Goal: Navigation & Orientation: Find specific page/section

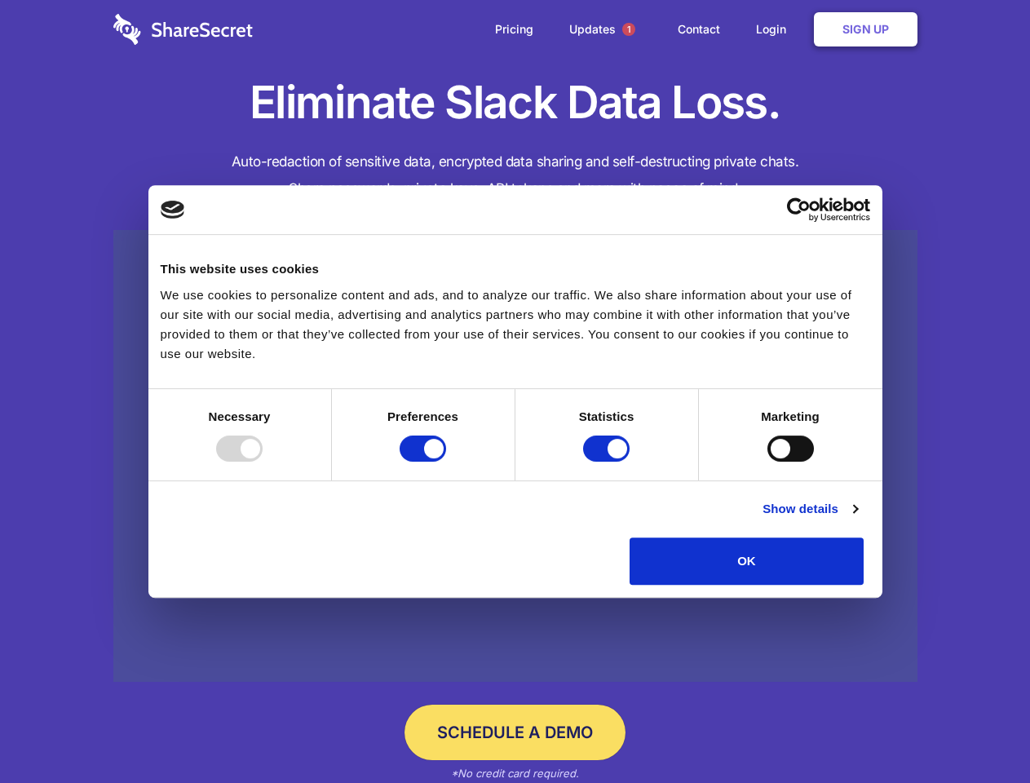
click at [263, 462] on div at bounding box center [239, 449] width 47 height 26
click at [446, 462] on input "Preferences" at bounding box center [423, 449] width 47 height 26
checkbox input "false"
click at [609, 462] on input "Statistics" at bounding box center [606, 449] width 47 height 26
checkbox input "false"
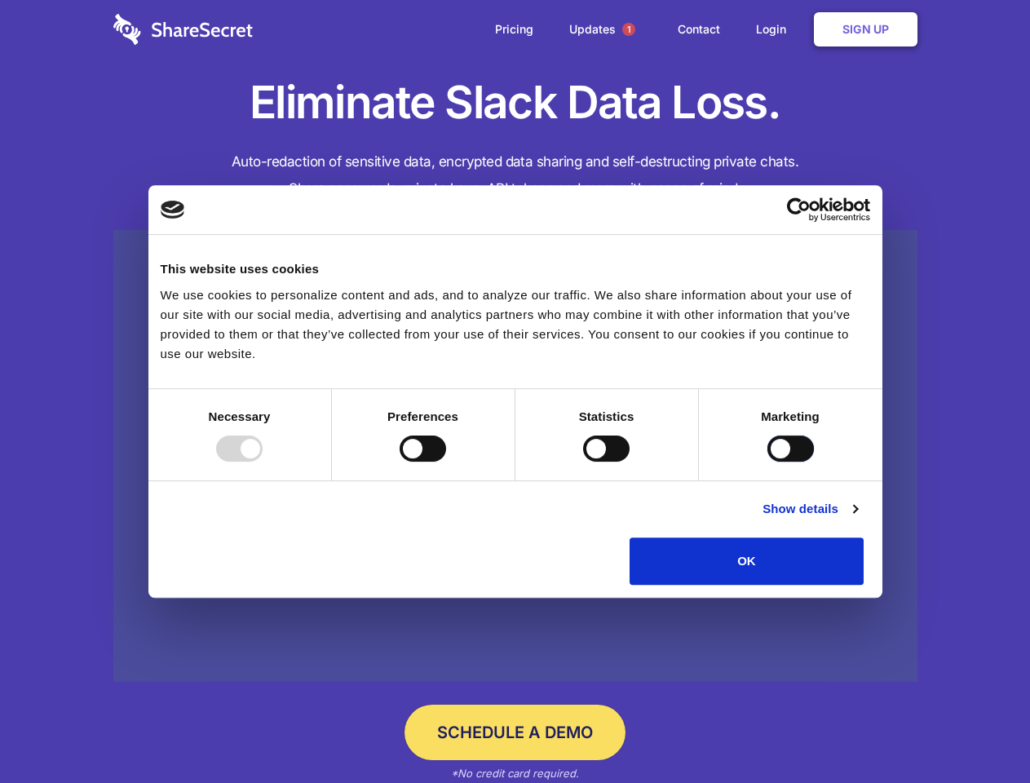
click at [768, 462] on input "Marketing" at bounding box center [791, 449] width 47 height 26
checkbox input "true"
click at [857, 519] on link "Show details" at bounding box center [810, 509] width 95 height 20
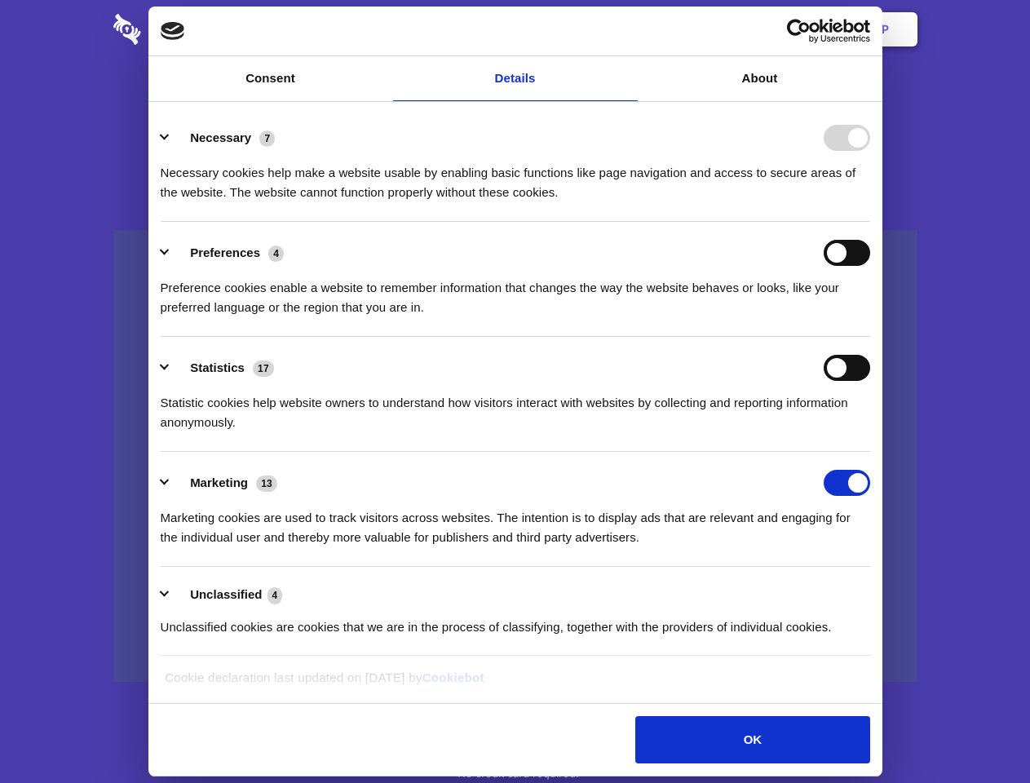
click at [870, 222] on li "Necessary 7 Necessary cookies help make a website usable by enabling basic func…" at bounding box center [516, 164] width 710 height 115
click at [628, 29] on span "1" at bounding box center [628, 29] width 13 height 13
